Goal: Task Accomplishment & Management: Use online tool/utility

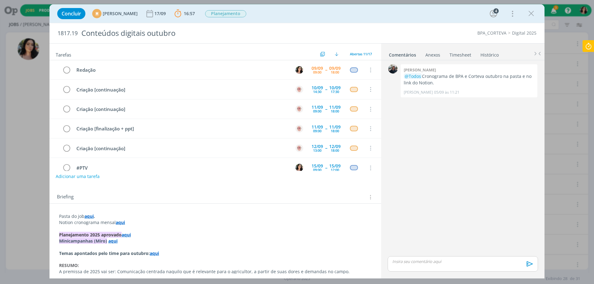
click at [90, 216] on strong "aqui" at bounding box center [88, 216] width 9 height 6
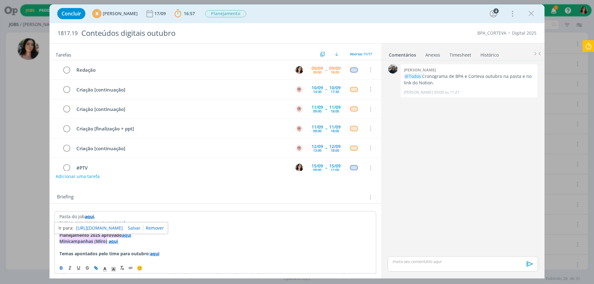
click at [96, 229] on link "[URL][DOMAIN_NAME]" at bounding box center [99, 228] width 47 height 8
click at [430, 265] on p "dialog" at bounding box center [463, 262] width 140 height 6
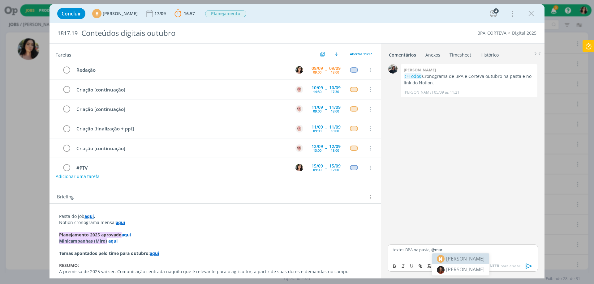
click at [489, 254] on li "M [PERSON_NAME]" at bounding box center [460, 259] width 57 height 11
click at [427, 248] on p "textos BPA na pasta, ﻿ @ [PERSON_NAME] ﻿ preciso de mais um tempinho pra fazer …" at bounding box center [463, 252] width 140 height 11
click at [424, 249] on p "textos BPA na pasta, ﻿ @ [PERSON_NAME] ﻿ preciso de mais um tempinho pra fazer …" at bounding box center [463, 252] width 140 height 11
click at [422, 265] on icon "dialog" at bounding box center [420, 266] width 5 height 5
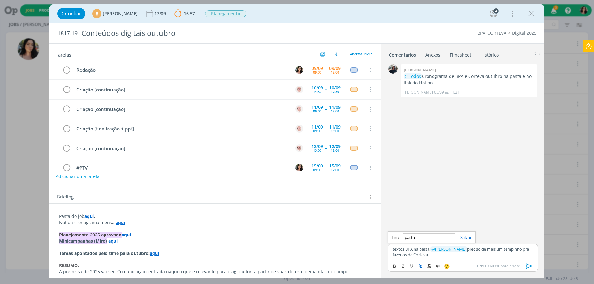
paste input "[URL][DOMAIN_NAME][DATE]"
type input "[URL][DOMAIN_NAME][DATE]"
click at [468, 236] on link "dialog" at bounding box center [463, 238] width 16 height 6
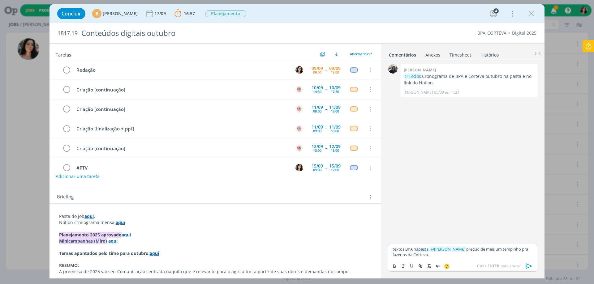
click at [447, 256] on p "textos BPA na pasta , ﻿ @ [PERSON_NAME] ﻿ preciso de mais um tempinho pra fazer…" at bounding box center [463, 252] width 140 height 11
click at [529, 267] on icon "dialog" at bounding box center [529, 266] width 6 height 5
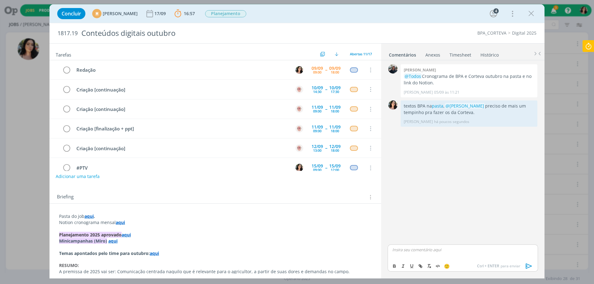
click at [587, 49] on icon at bounding box center [588, 46] width 11 height 12
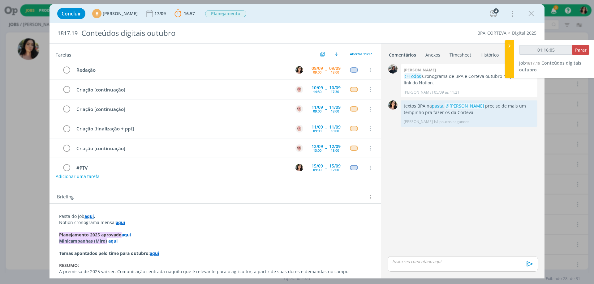
type input "01:16:06"
click at [578, 49] on span "Parar" at bounding box center [580, 50] width 11 height 6
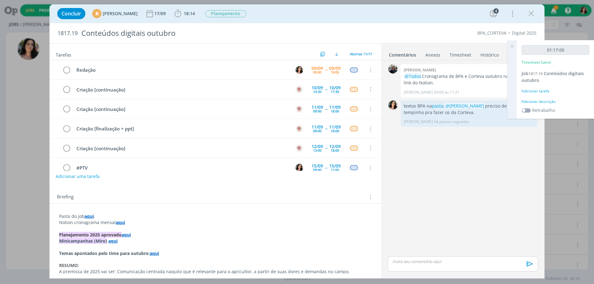
click at [532, 105] on div "01:17:00 Timesheet Salvo! Job 1817.19 Conteúdos digitais outubro Adicionar tare…" at bounding box center [556, 79] width 78 height 79
click at [531, 101] on div "Adicionar descrição" at bounding box center [556, 102] width 68 height 6
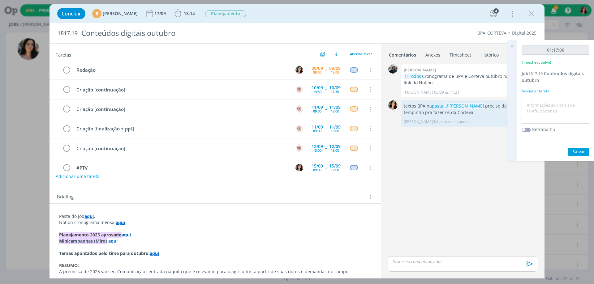
click at [533, 104] on textarea at bounding box center [555, 112] width 65 height 22
type textarea "Redação."
click at [584, 149] on span "Salvar" at bounding box center [578, 152] width 13 height 6
click at [511, 46] on icon at bounding box center [511, 46] width 11 height 12
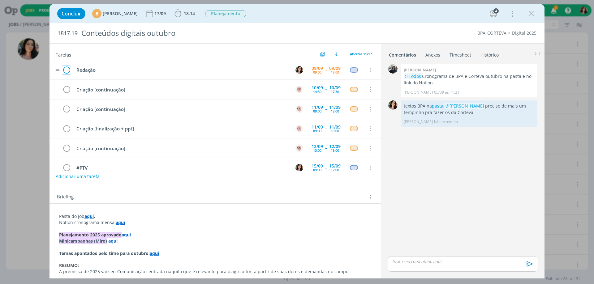
click at [67, 72] on icon "dialog" at bounding box center [66, 70] width 9 height 9
click at [532, 11] on icon "dialog" at bounding box center [531, 13] width 9 height 9
